Goal: Task Accomplishment & Management: Use online tool/utility

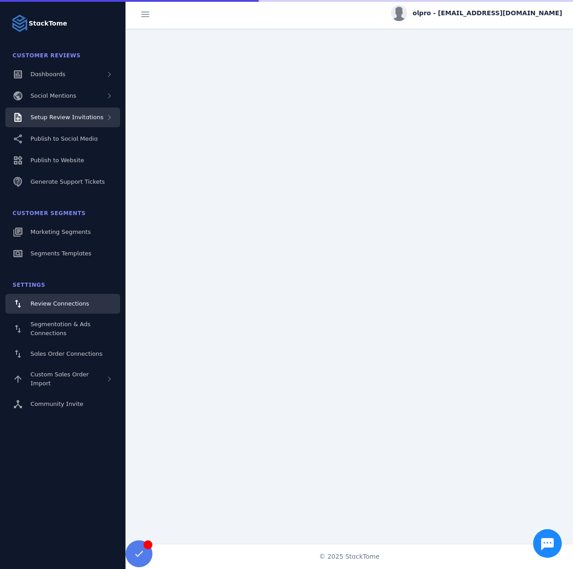
click at [92, 115] on span "Setup Review Invitations" at bounding box center [66, 117] width 73 height 7
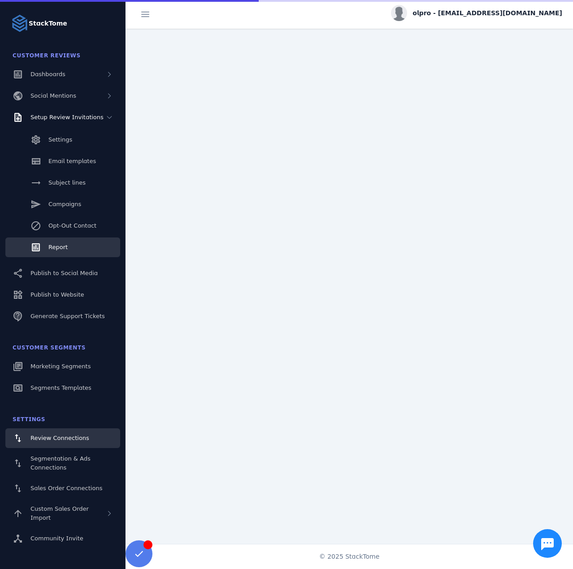
click at [84, 245] on link "Report" at bounding box center [62, 248] width 115 height 20
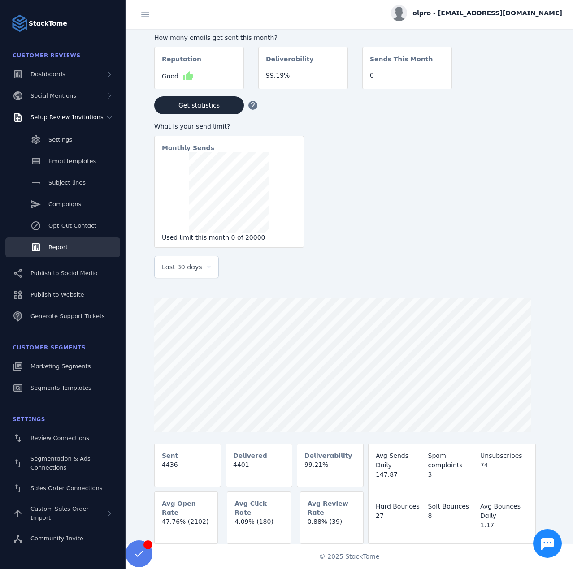
click at [171, 278] on div "Last 30 days" at bounding box center [186, 267] width 49 height 22
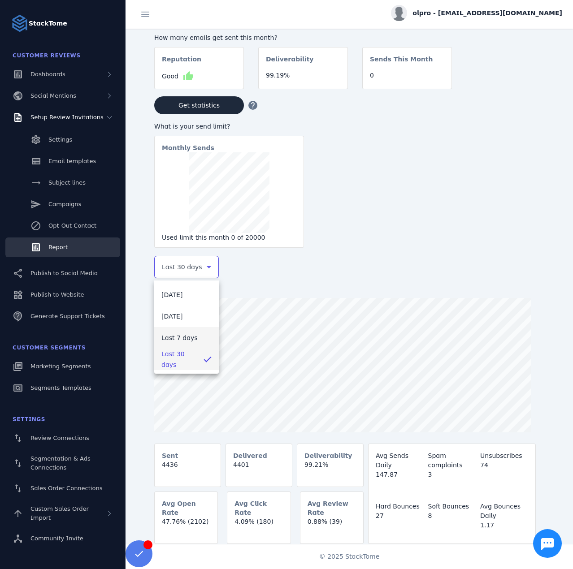
click at [189, 339] on span "Last 7 days" at bounding box center [179, 338] width 36 height 11
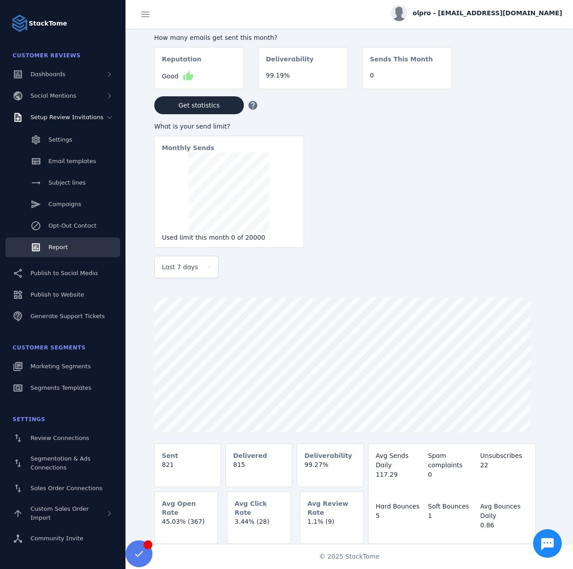
click at [505, 12] on span "olpro - [EMAIL_ADDRESS][DOMAIN_NAME]" at bounding box center [487, 13] width 150 height 9
click at [514, 82] on icon at bounding box center [510, 86] width 11 height 11
